Goal: Task Accomplishment & Management: Manage account settings

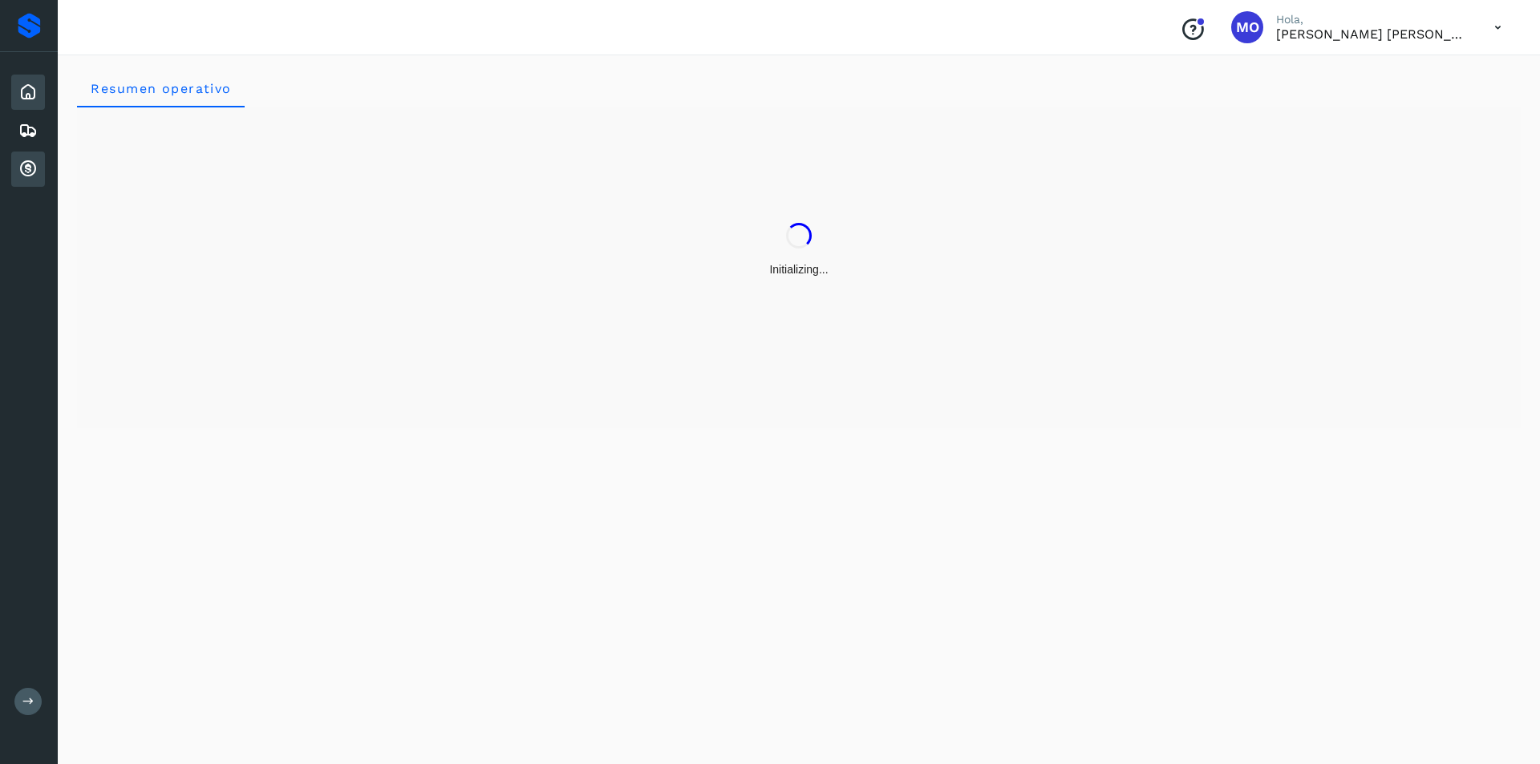
click at [30, 164] on icon at bounding box center [27, 169] width 19 height 19
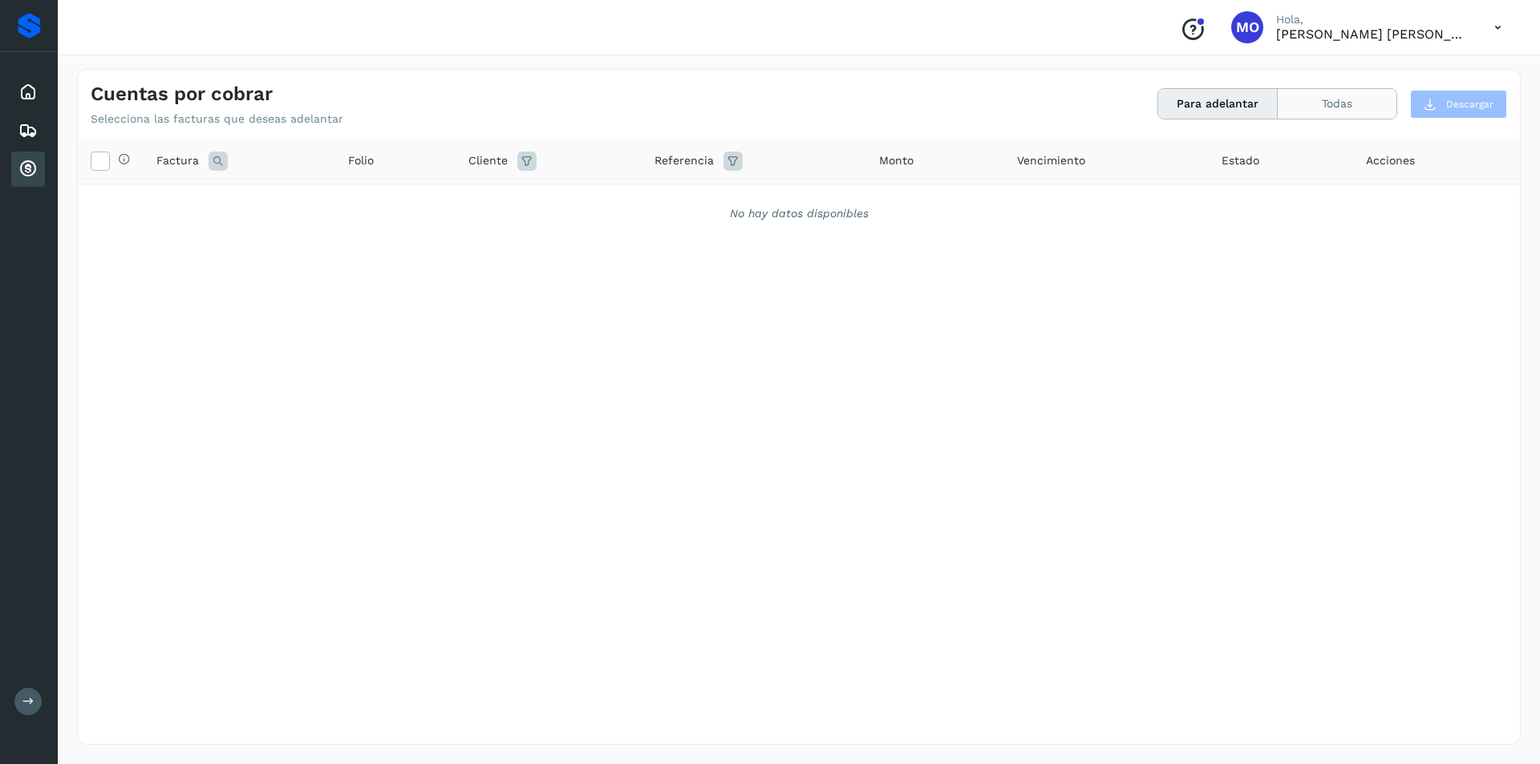
click at [1322, 109] on button "Todas" at bounding box center [1337, 104] width 119 height 30
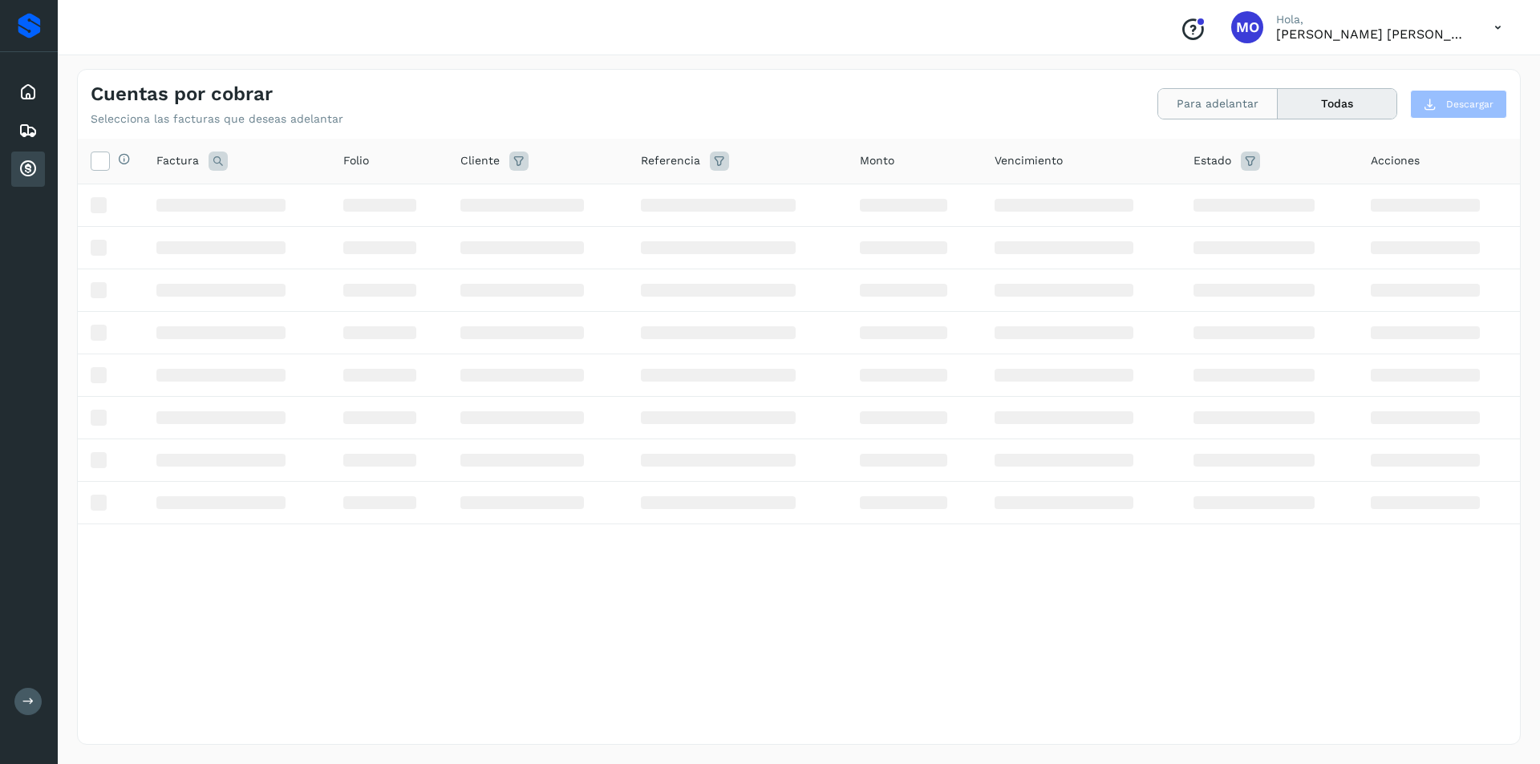
click at [1216, 103] on button "Para adelantar" at bounding box center [1218, 104] width 120 height 30
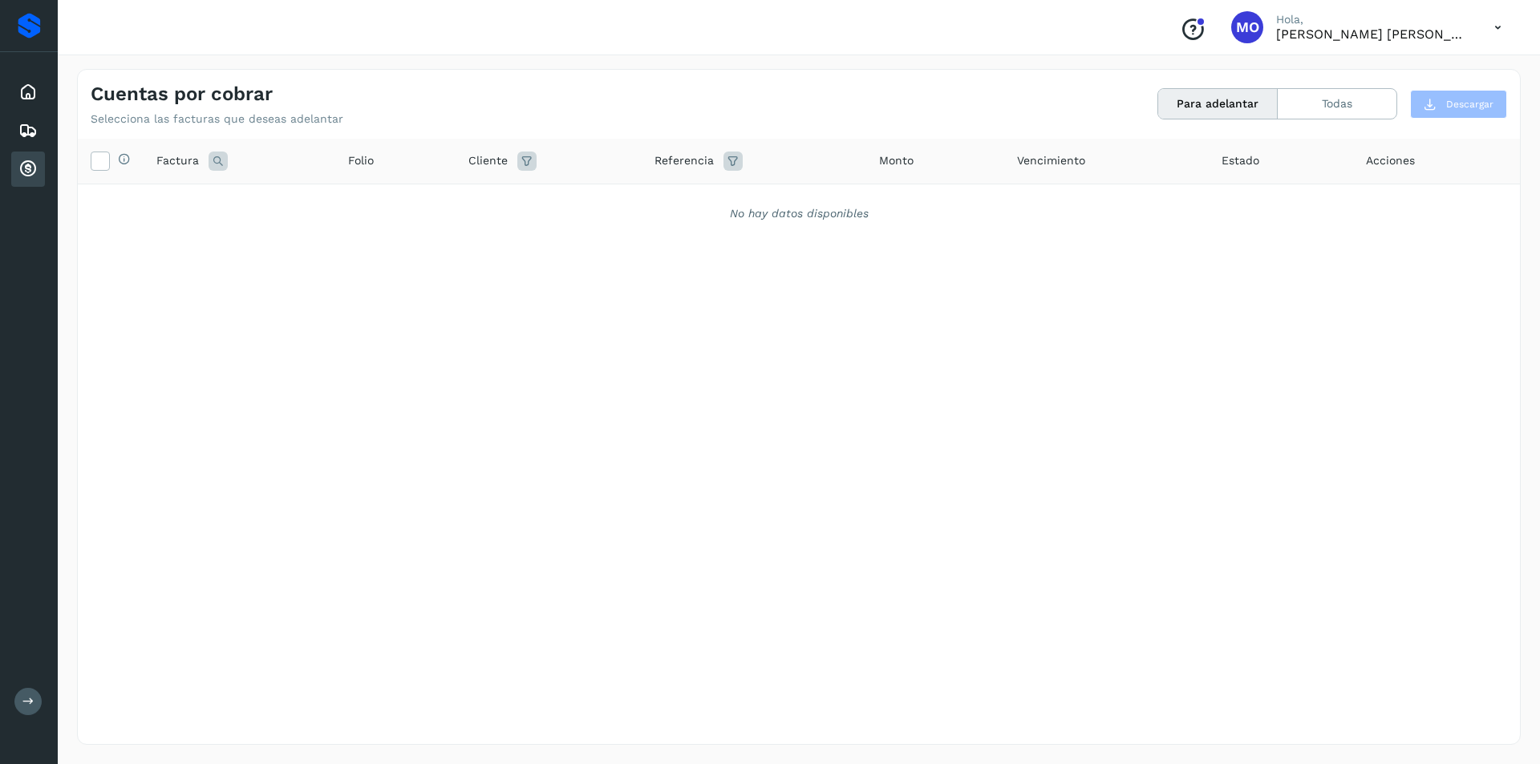
click at [1216, 109] on button "Para adelantar" at bounding box center [1218, 104] width 120 height 30
click at [1339, 87] on div "Cuentas por cobrar Selecciona las facturas que deseas adelantar Para adelantar …" at bounding box center [799, 98] width 1442 height 56
click at [1334, 101] on button "Todas" at bounding box center [1337, 104] width 119 height 30
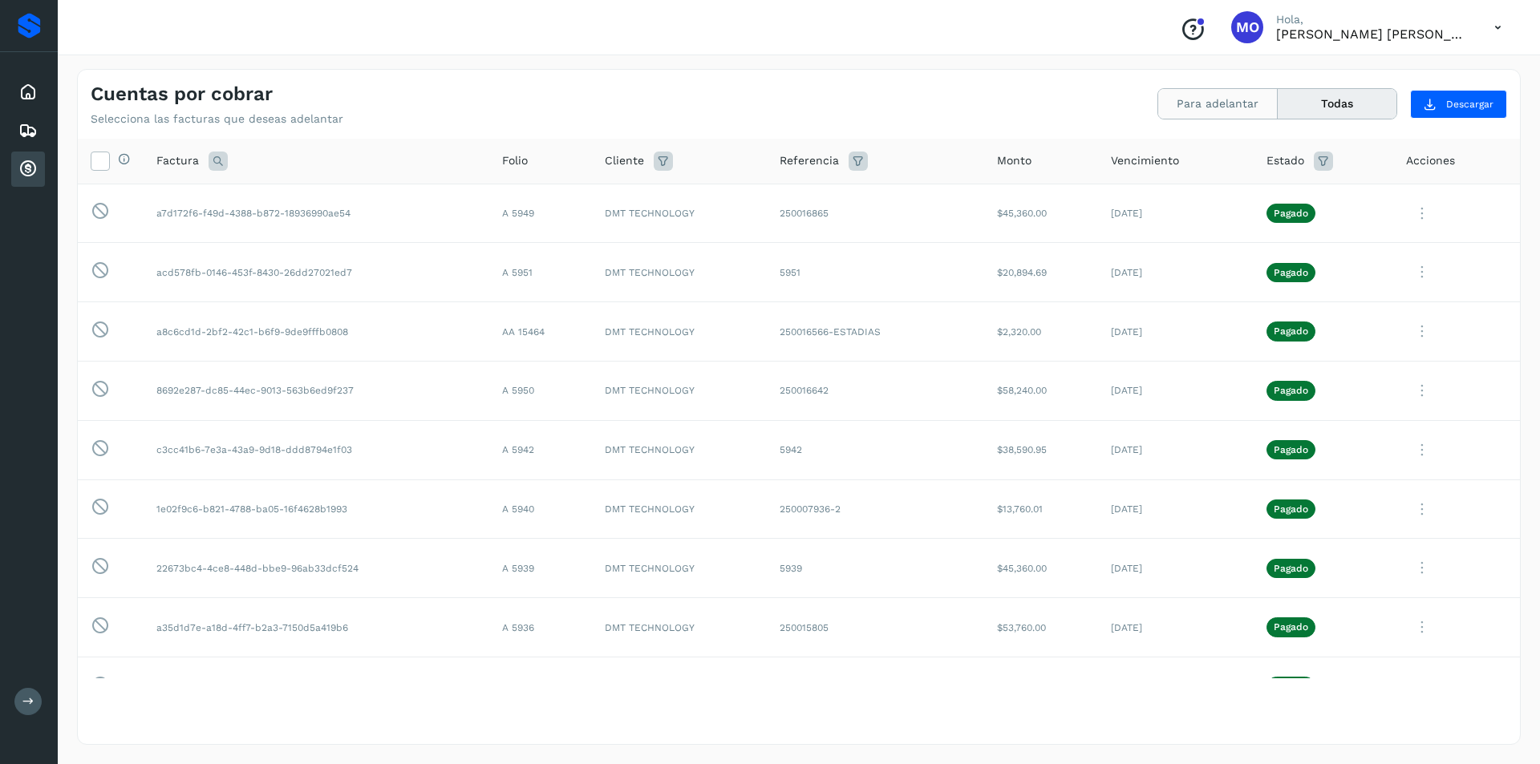
click at [1222, 110] on button "Para adelantar" at bounding box center [1218, 104] width 120 height 30
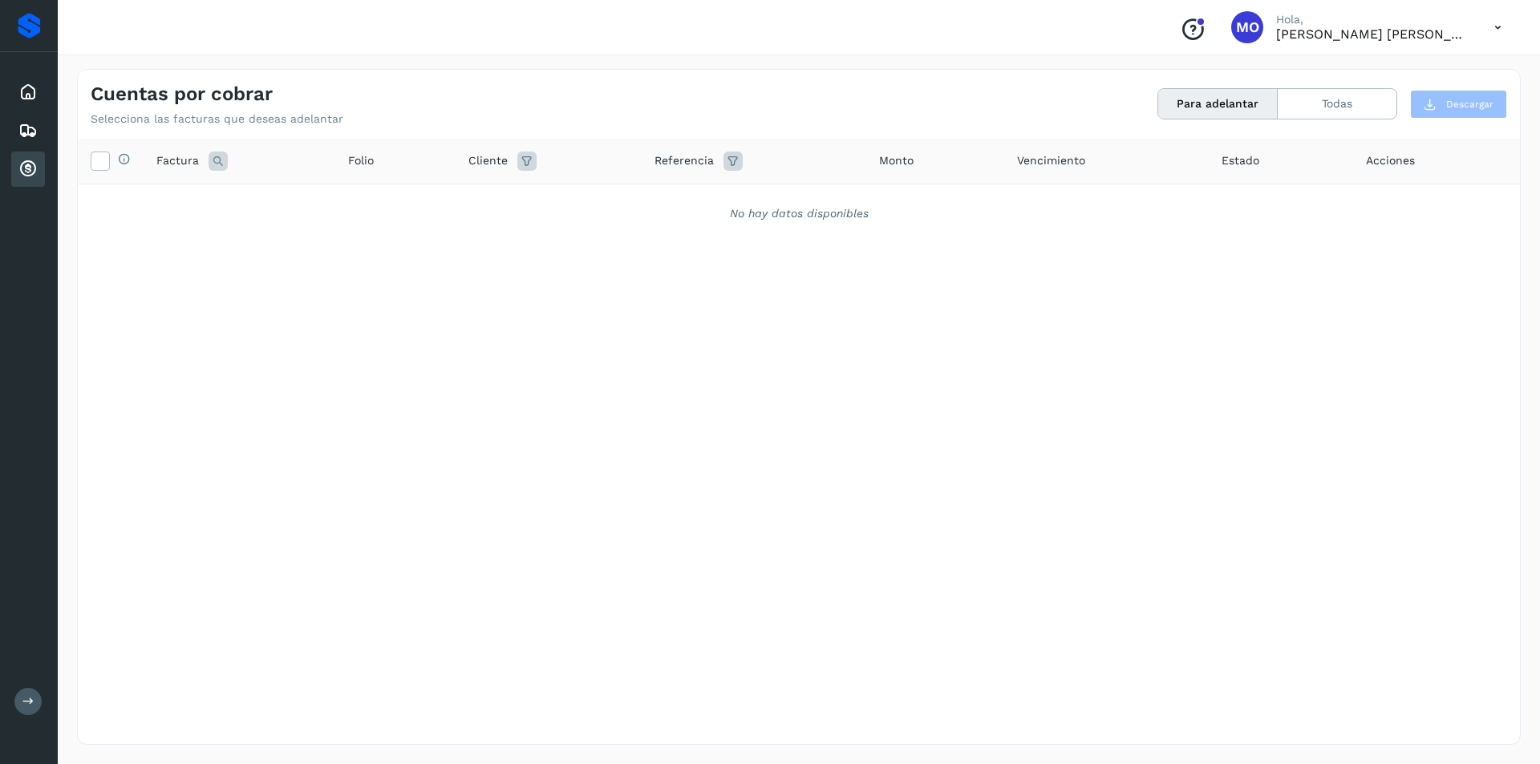
click at [1206, 22] on icon "Conoce nuestros beneficios" at bounding box center [1193, 30] width 26 height 26
click at [1286, 94] on button "Todas" at bounding box center [1337, 104] width 119 height 30
